Goal: Task Accomplishment & Management: Manage account settings

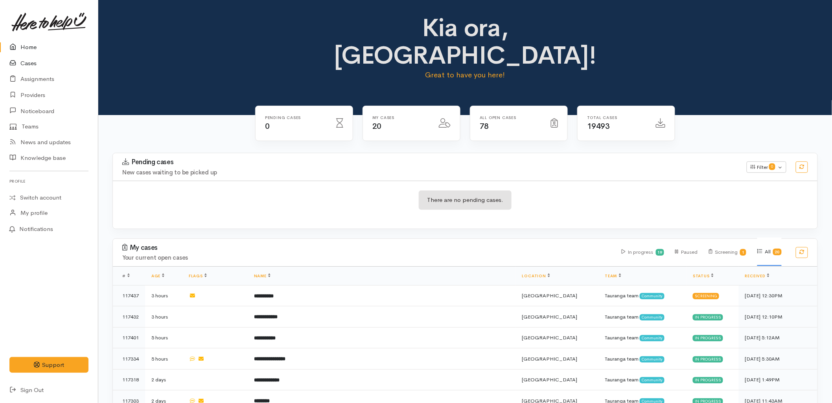
click at [18, 61] on icon at bounding box center [14, 64] width 11 height 10
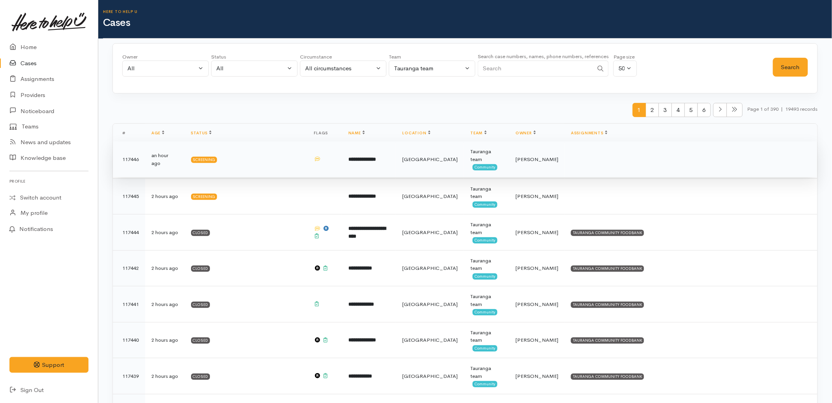
click at [396, 162] on td "**********" at bounding box center [369, 159] width 54 height 36
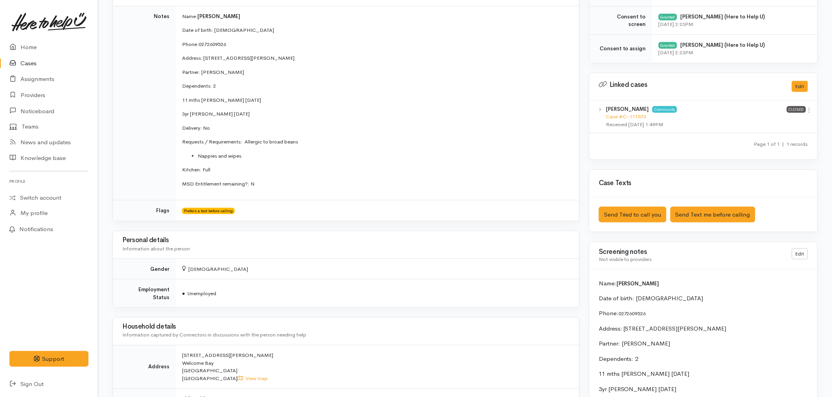
scroll to position [319, 0]
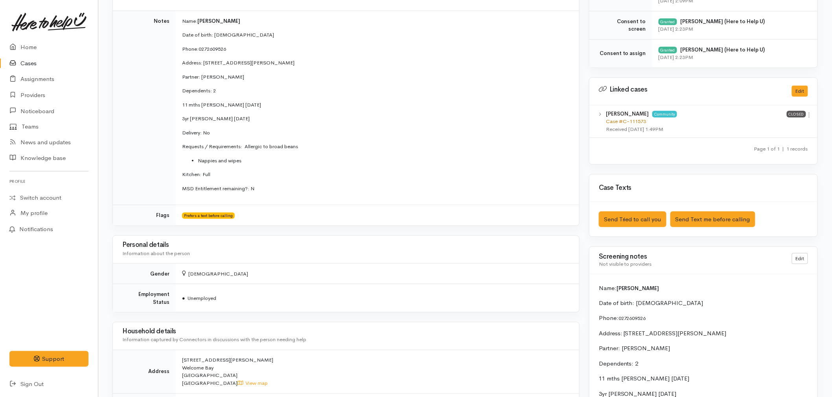
click at [628, 119] on link "Case #C-111573" at bounding box center [626, 121] width 40 height 7
click at [31, 42] on link "Home" at bounding box center [49, 47] width 98 height 16
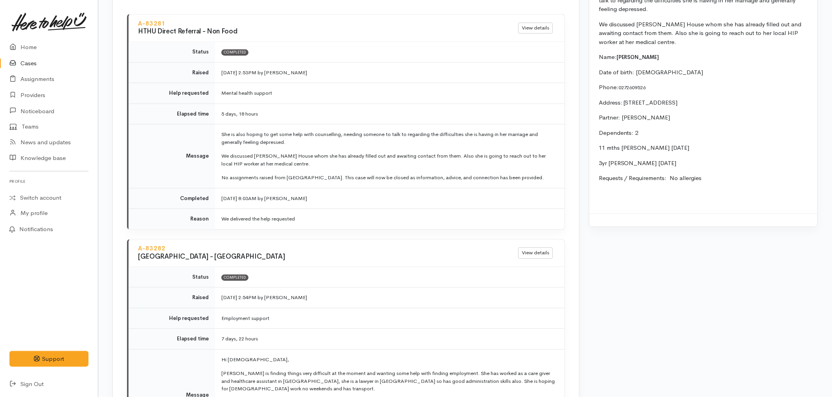
scroll to position [698, 0]
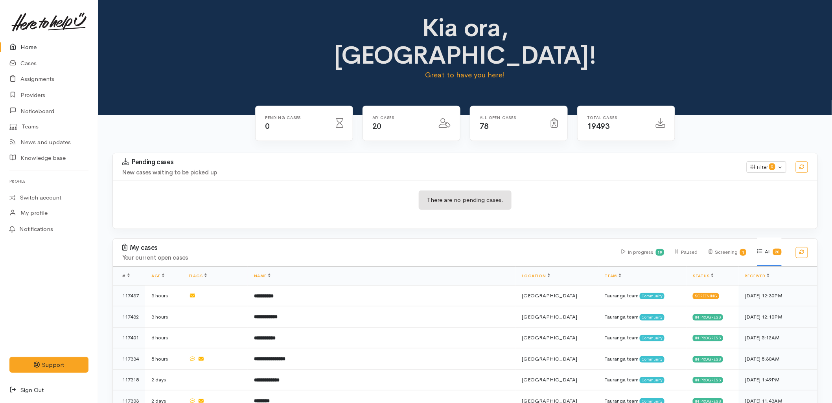
click at [20, 389] on icon at bounding box center [14, 391] width 11 height 10
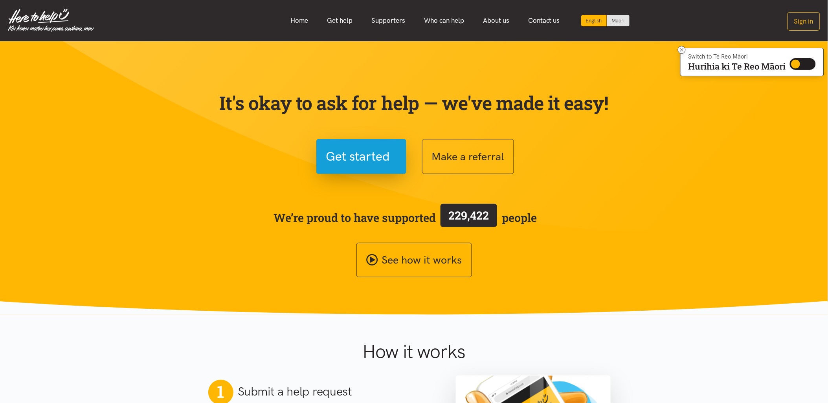
click at [151, 250] on section "It's okay to ask for help — we've made it easy! Get started Make a referral We’…" at bounding box center [414, 178] width 828 height 274
